Goal: Information Seeking & Learning: Learn about a topic

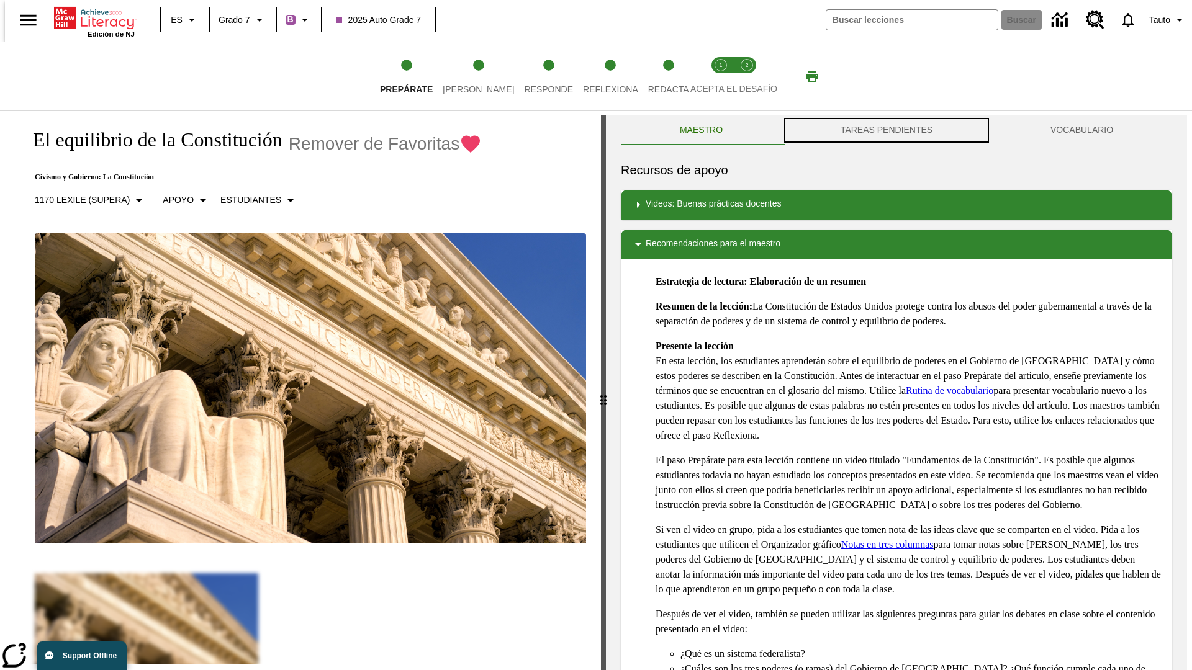
click at [886, 130] on button "TAREAS PENDIENTES" at bounding box center [886, 130] width 210 height 30
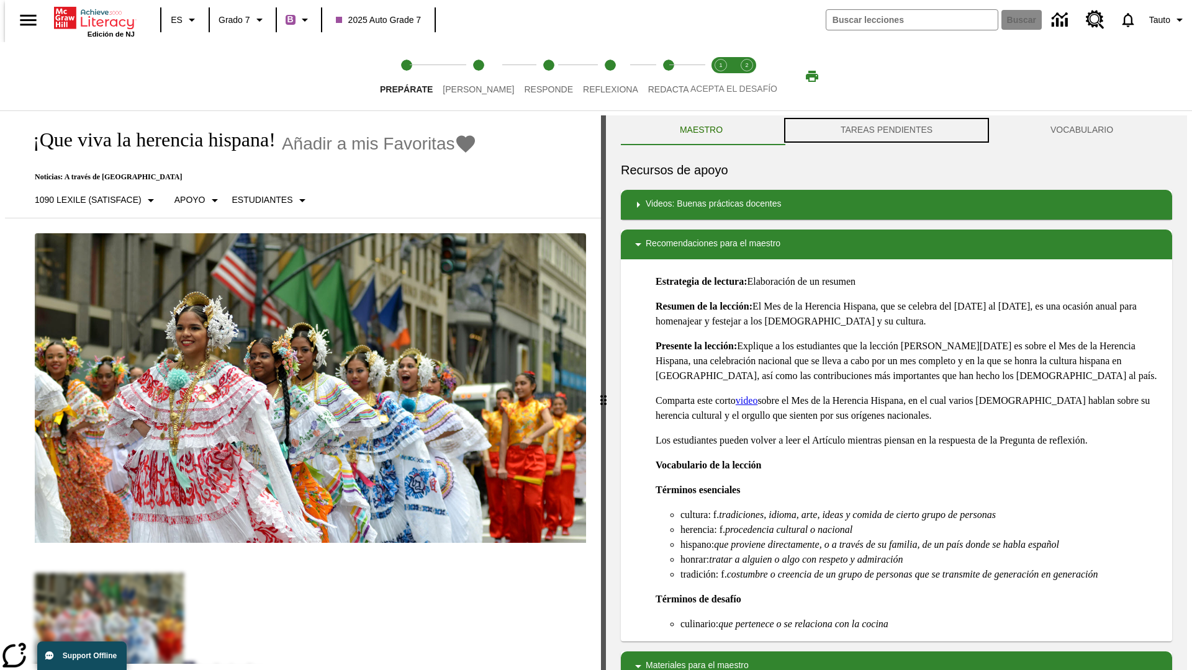
click at [886, 130] on button "TAREAS PENDIENTES" at bounding box center [886, 130] width 210 height 30
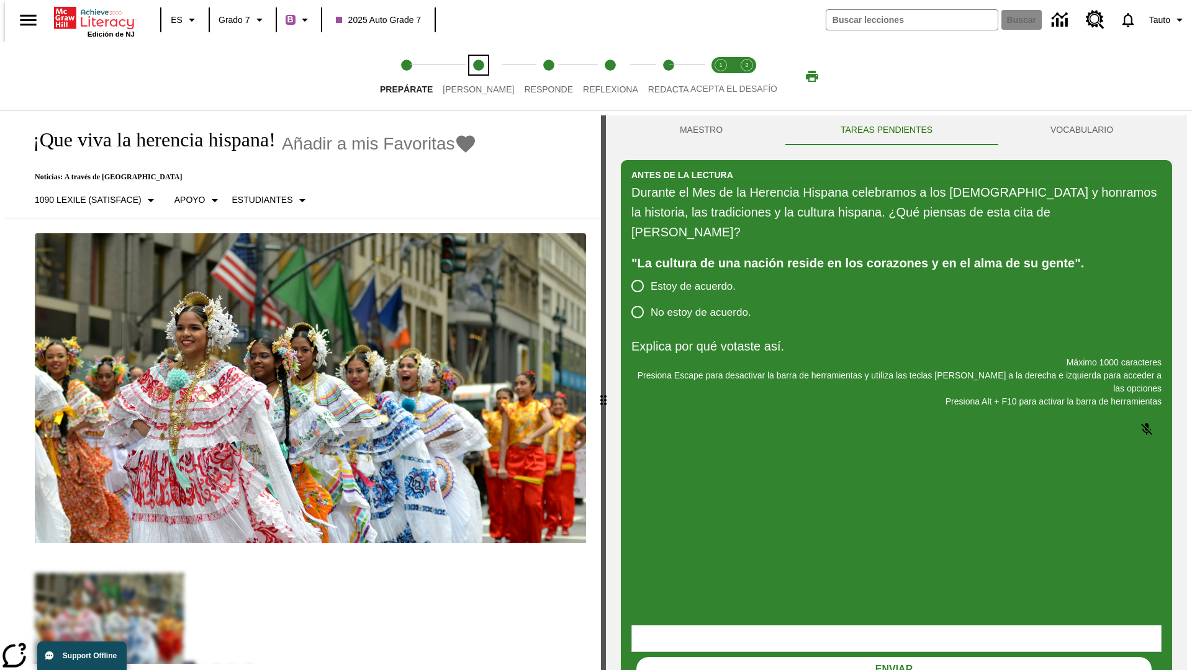
click at [468, 76] on span "[PERSON_NAME]" at bounding box center [478, 84] width 71 height 22
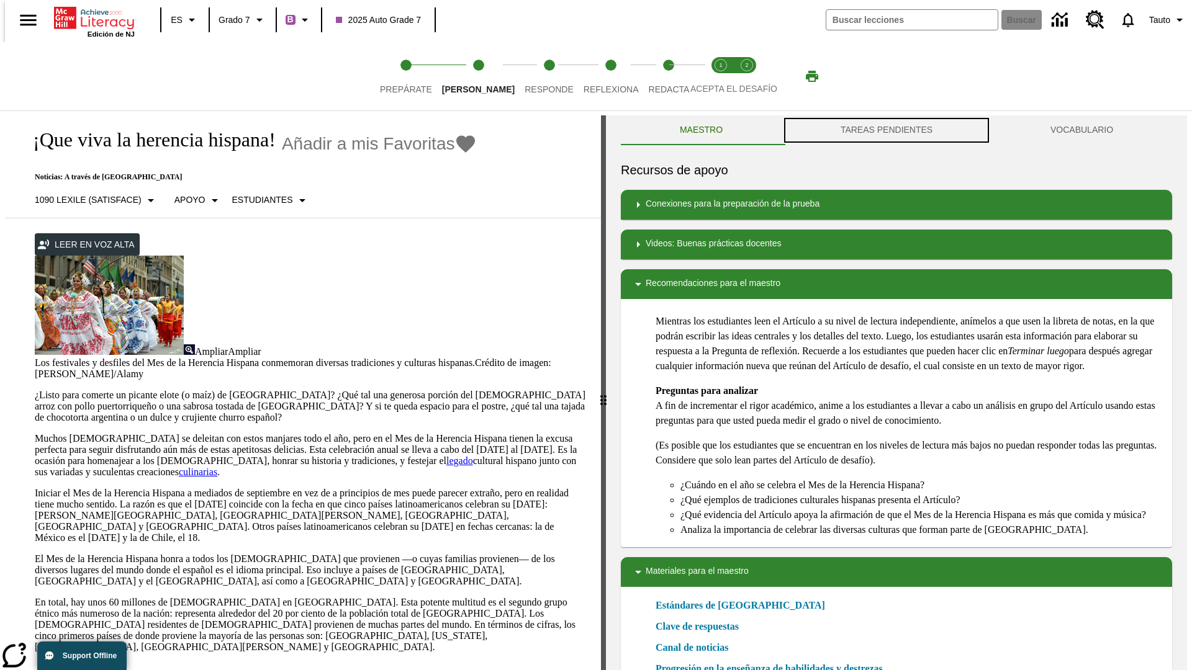
scroll to position [1, 0]
click at [886, 130] on button "TAREAS PENDIENTES" at bounding box center [886, 130] width 210 height 30
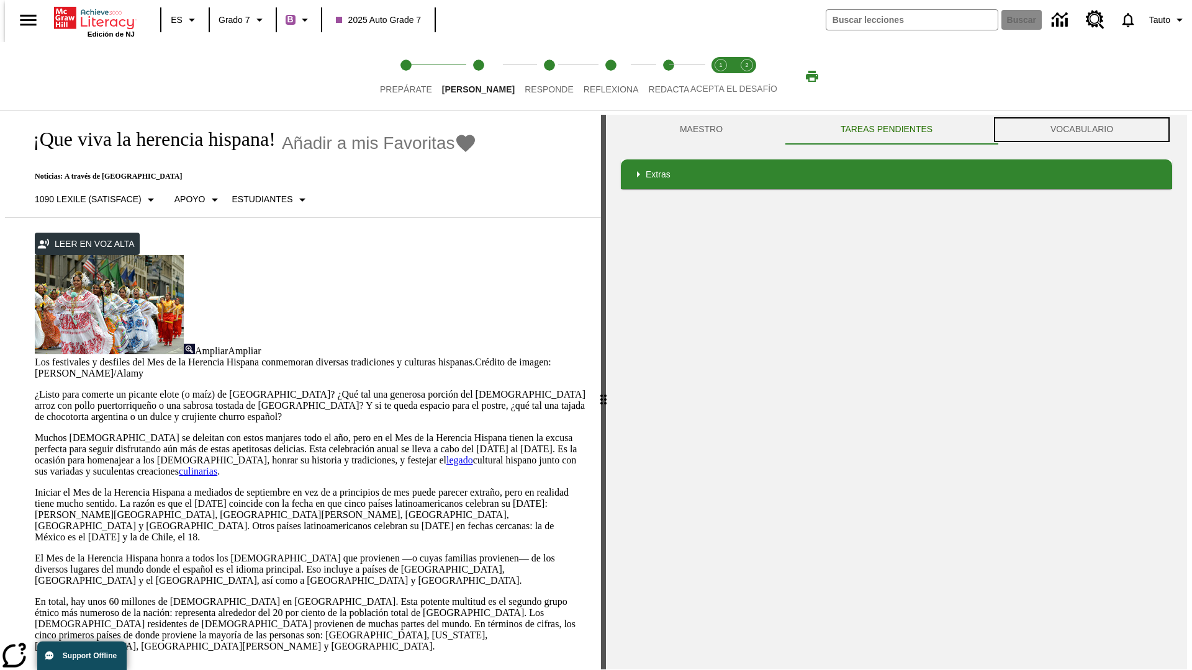
click at [1085, 130] on button "VOCABULARIO" at bounding box center [1081, 130] width 181 height 30
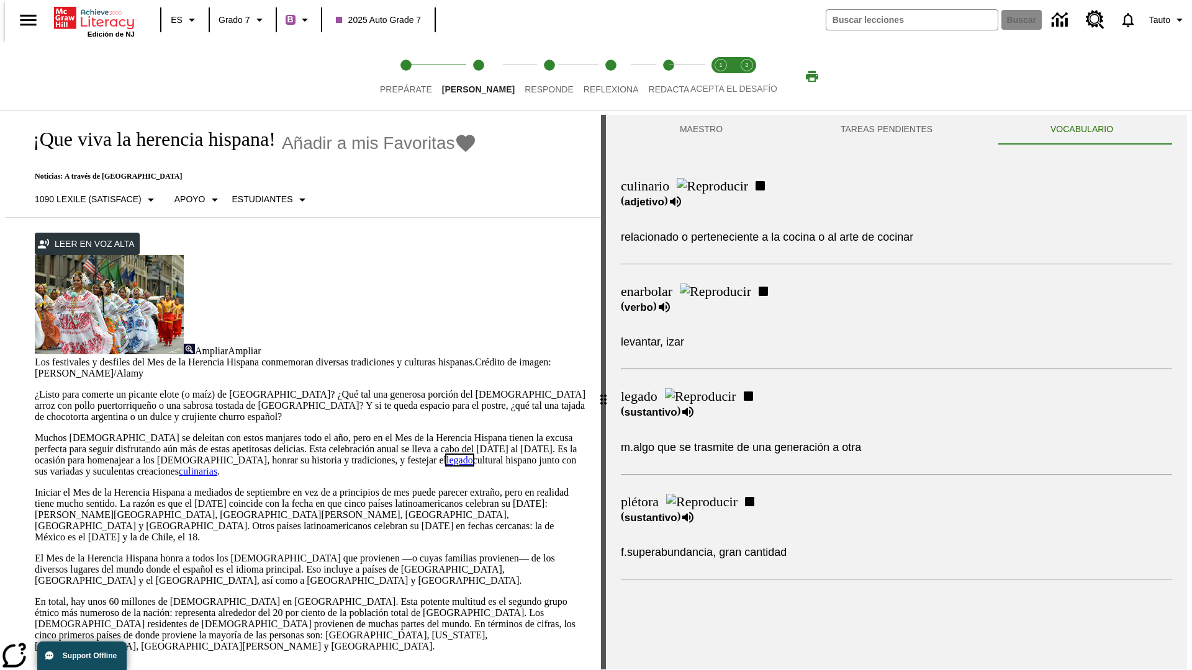
click at [446, 455] on link "legado" at bounding box center [459, 460] width 27 height 11
click at [530, 76] on span "Responde" at bounding box center [549, 84] width 49 height 22
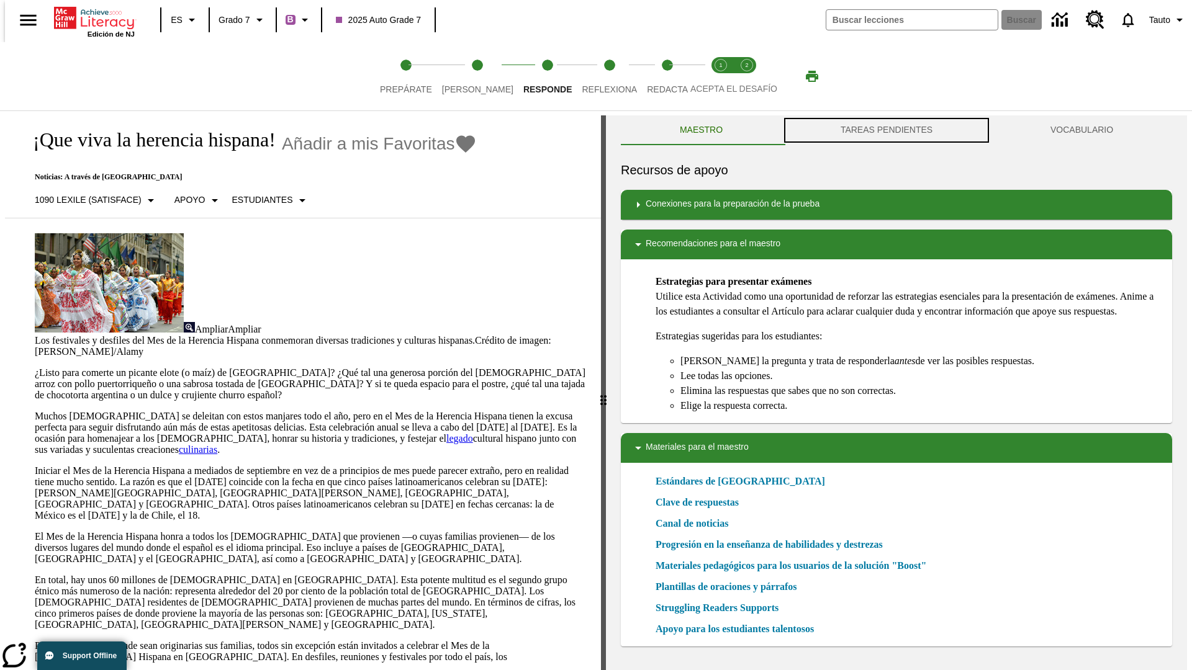
scroll to position [1, 0]
click at [886, 130] on button "TAREAS PENDIENTES" at bounding box center [886, 130] width 210 height 30
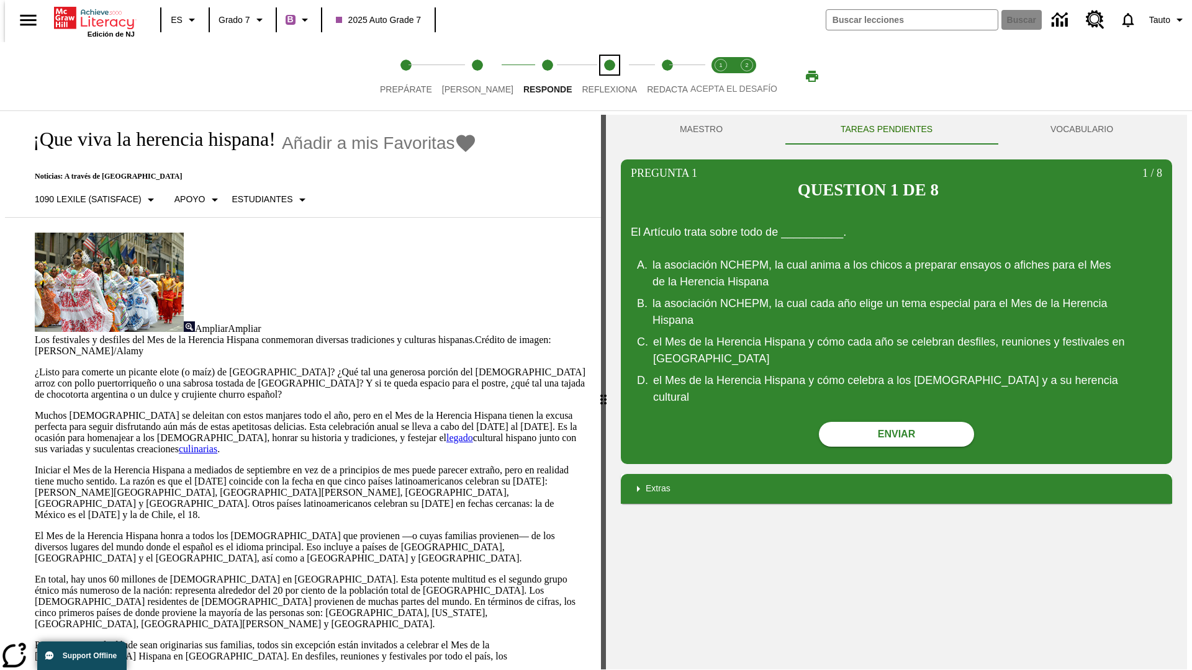
click at [593, 76] on span "Reflexiona" at bounding box center [609, 84] width 55 height 22
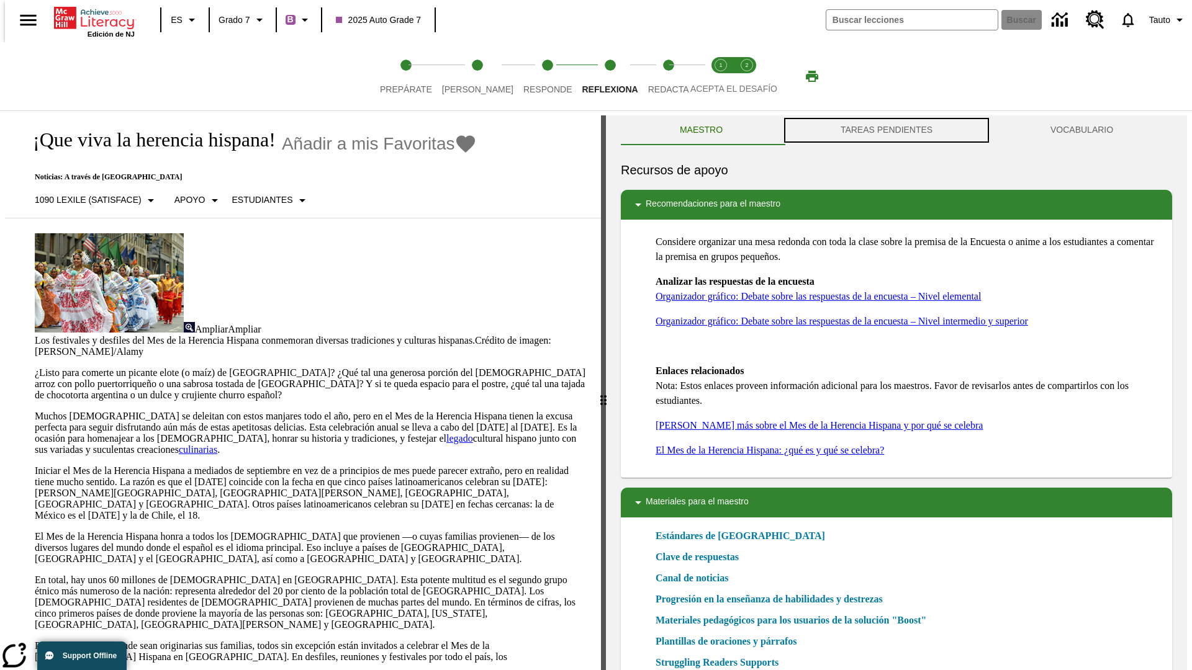
scroll to position [1, 0]
click at [886, 130] on button "TAREAS PENDIENTES" at bounding box center [886, 130] width 210 height 30
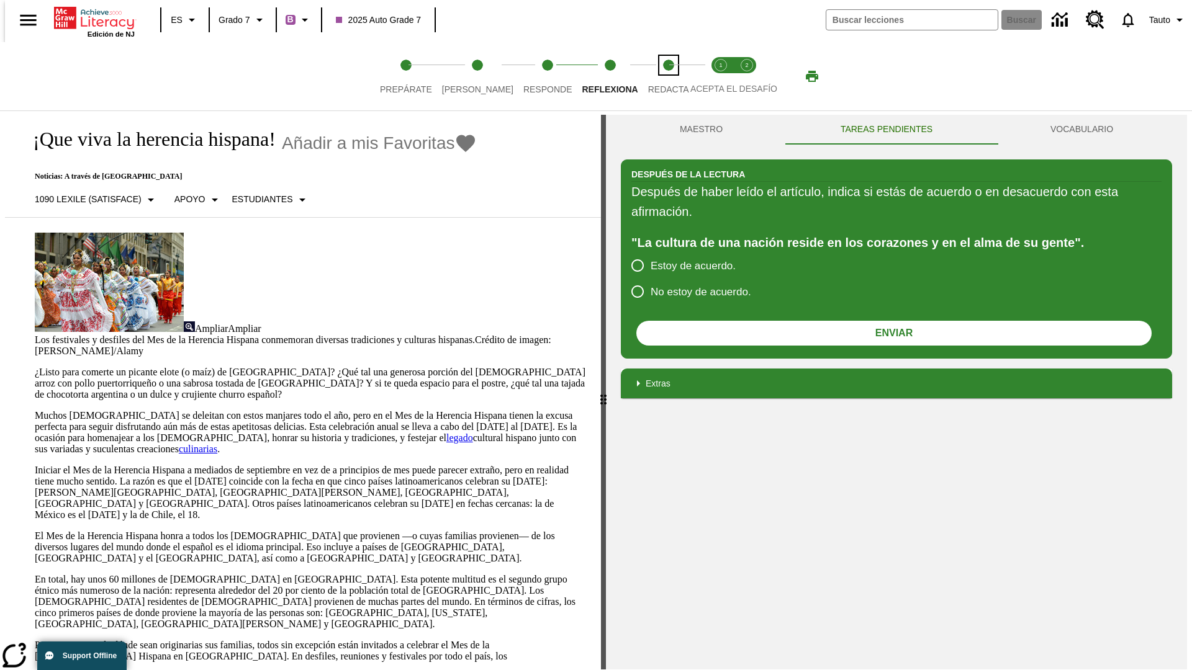
click at [655, 76] on span "Redacta" at bounding box center [668, 84] width 41 height 22
